Goal: Task Accomplishment & Management: Manage account settings

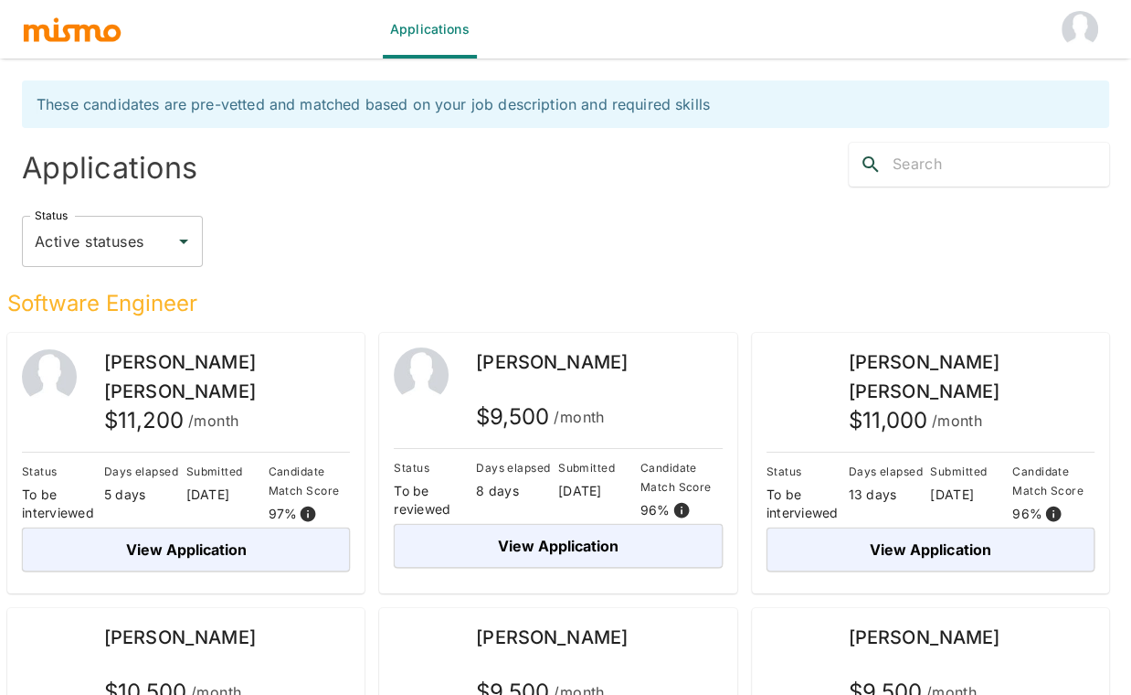
click at [562, 235] on div "Status Active statuses Status" at bounding box center [565, 241] width 1087 height 51
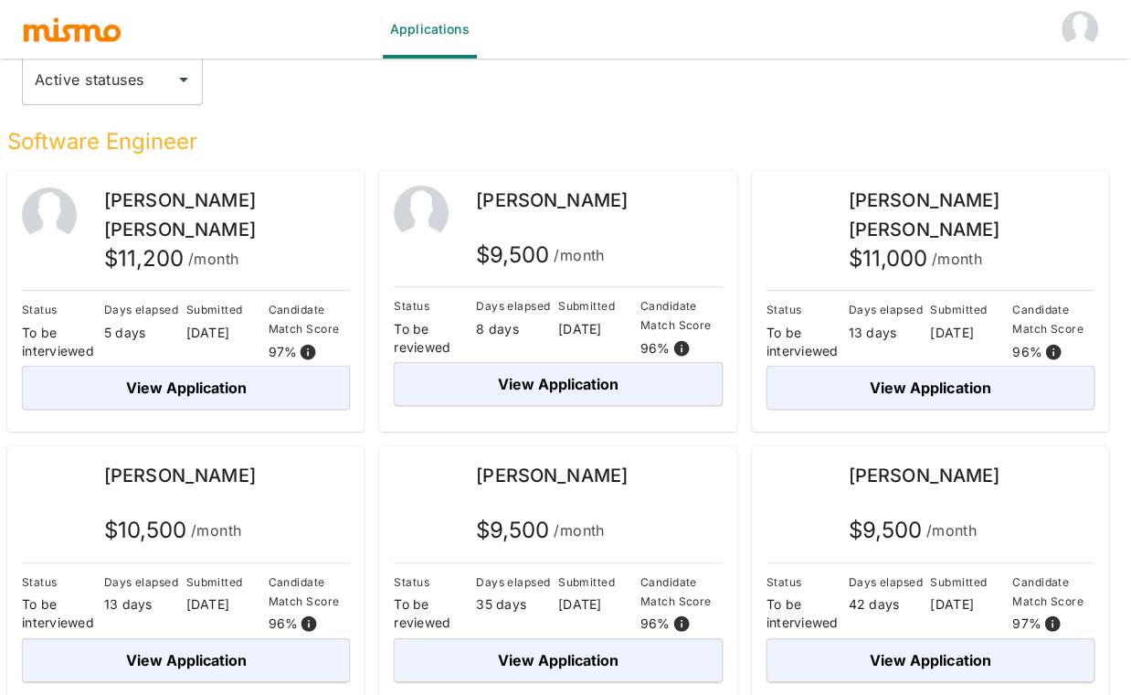
scroll to position [169, 0]
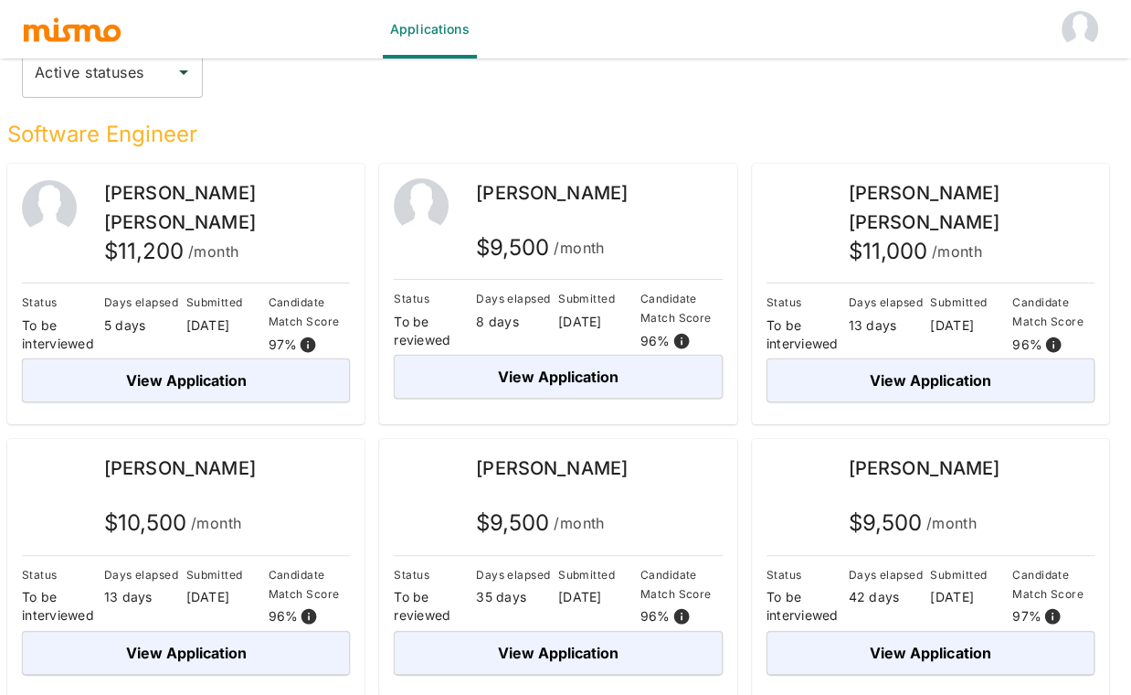
click at [525, 129] on h5 "Software Engineer" at bounding box center [558, 134] width 1102 height 29
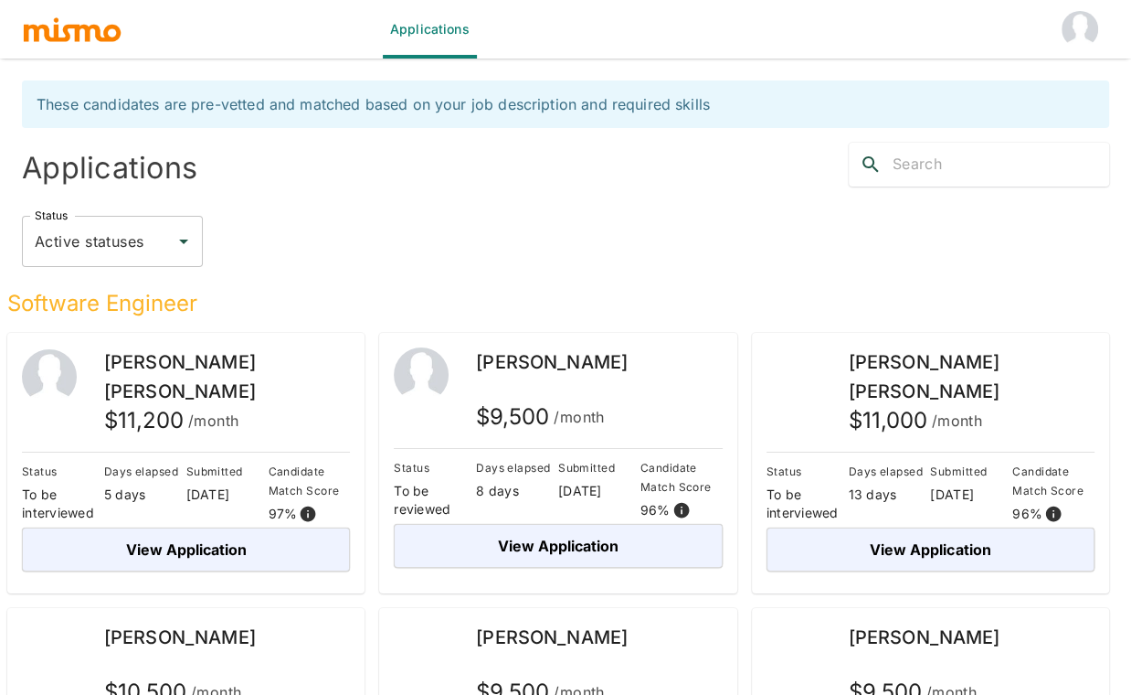
scroll to position [0, 0]
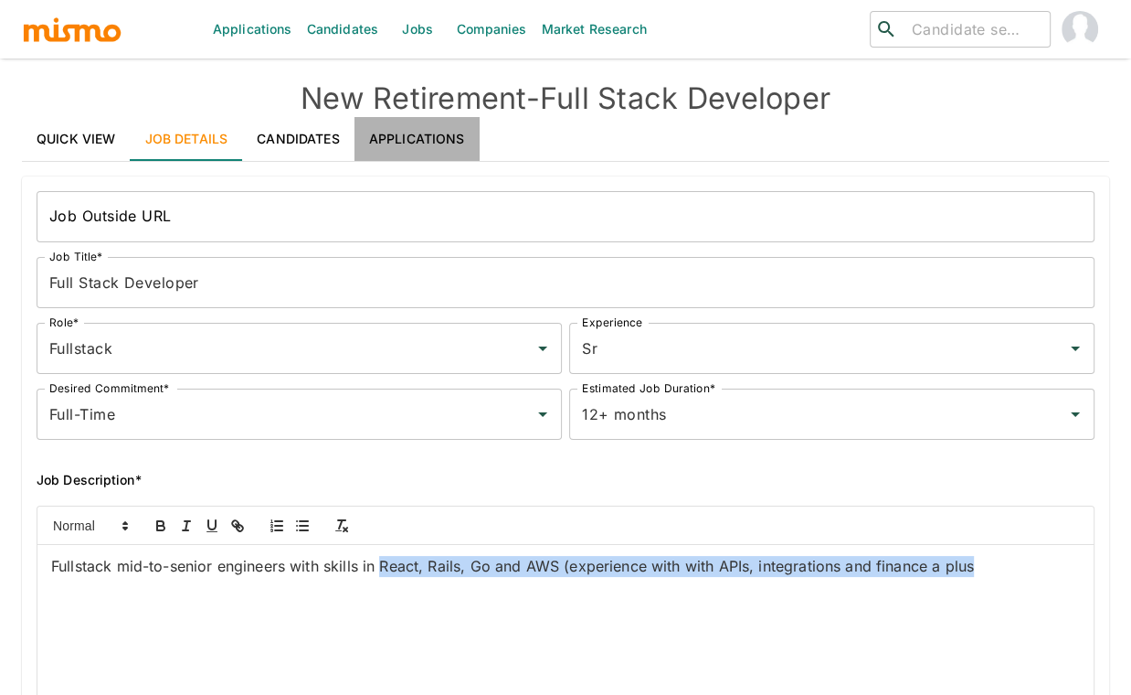
click at [423, 138] on link "Applications" at bounding box center [417, 139] width 125 height 44
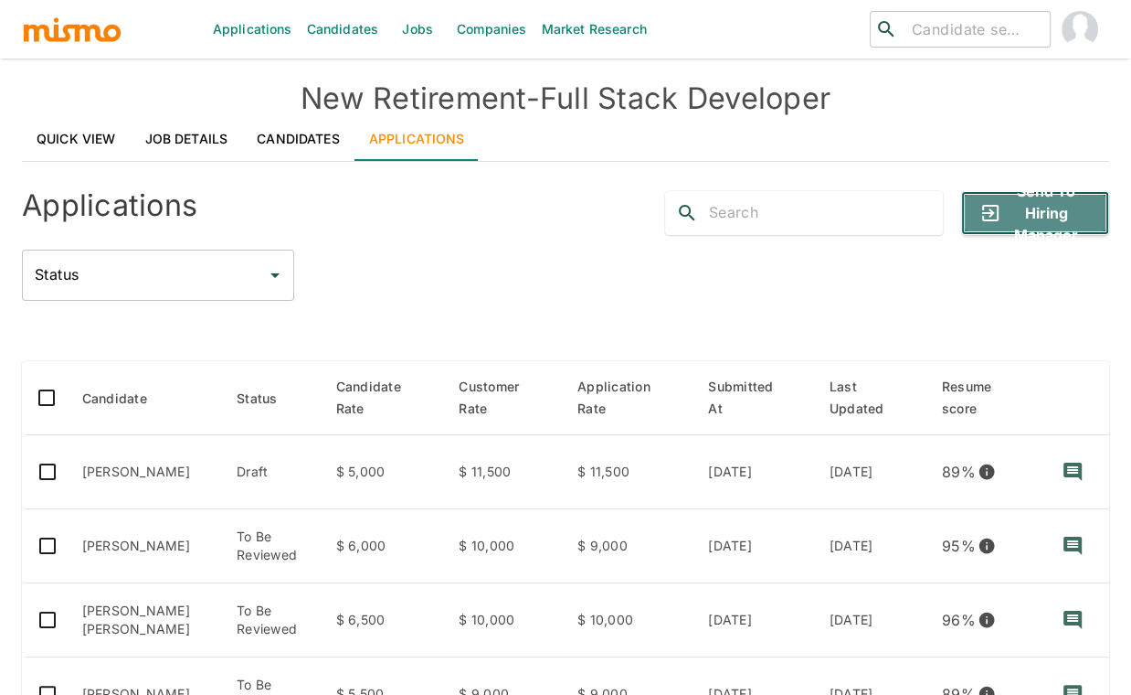
click at [1055, 226] on button "Send to Hiring Manager" at bounding box center [1035, 213] width 148 height 44
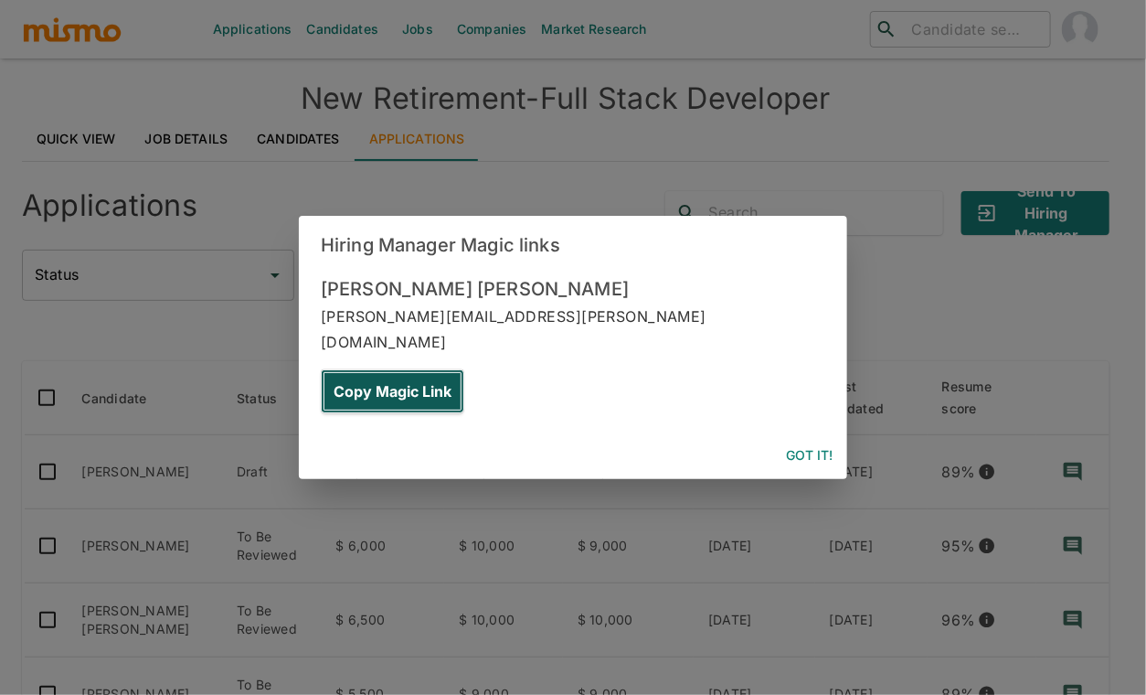
click at [464, 369] on button "Copy Magic Link" at bounding box center [392, 391] width 143 height 44
